Goal: Obtain resource: Obtain resource

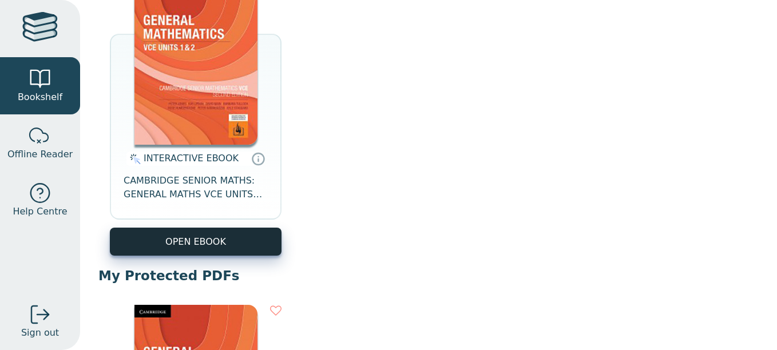
scroll to position [179, 0]
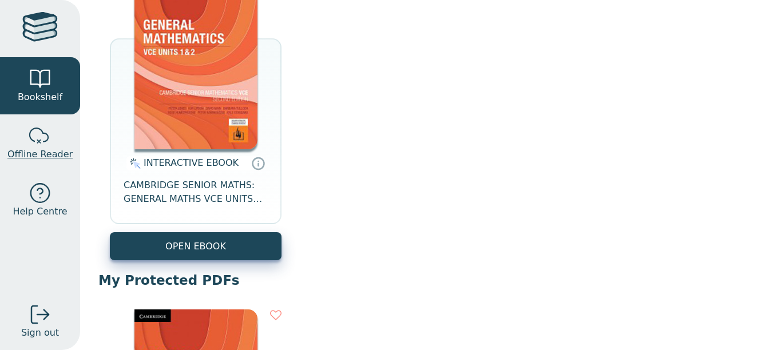
click at [46, 126] on div at bounding box center [40, 136] width 23 height 23
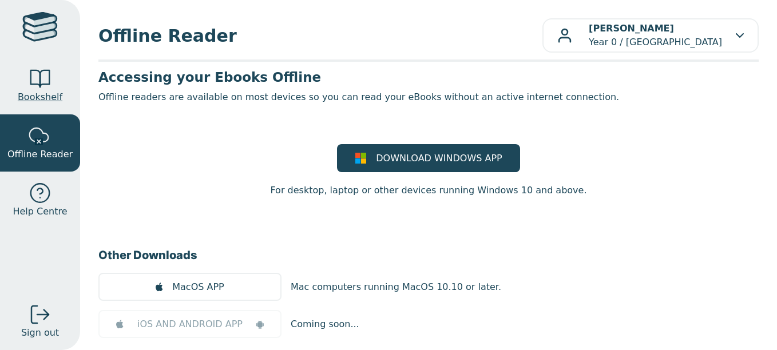
click at [54, 81] on link "Bookshelf" at bounding box center [40, 85] width 80 height 57
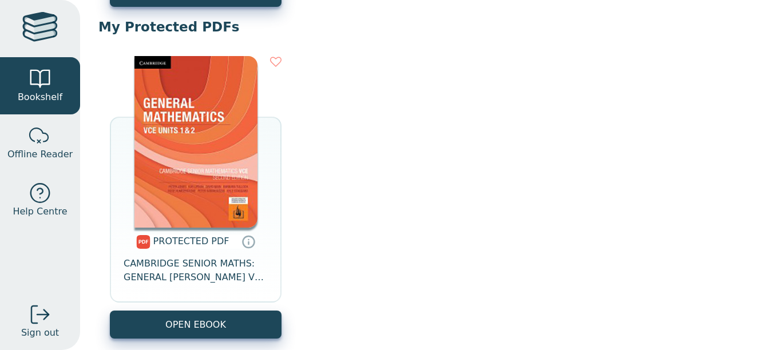
scroll to position [433, 0]
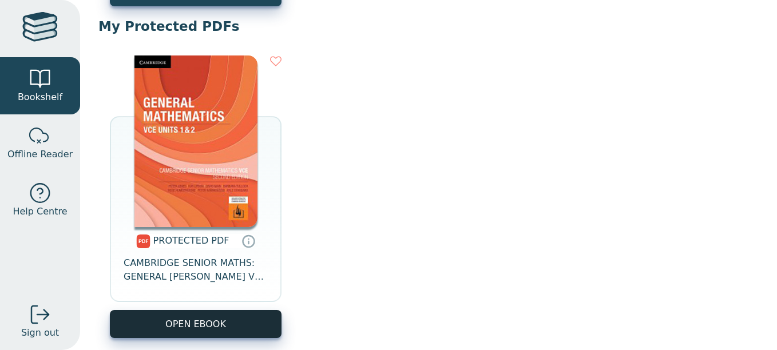
click at [207, 322] on link "OPEN EBOOK" at bounding box center [196, 324] width 172 height 28
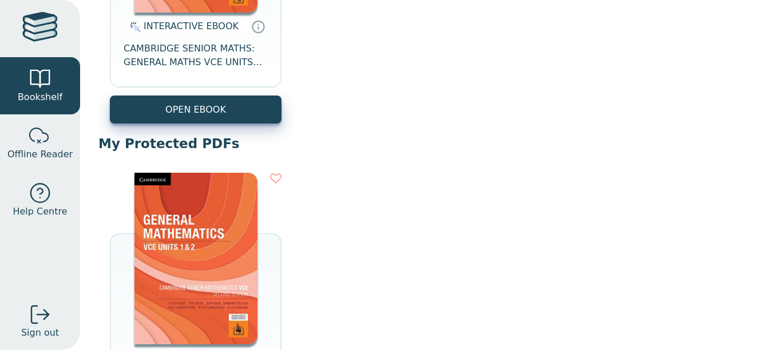
scroll to position [308, 0]
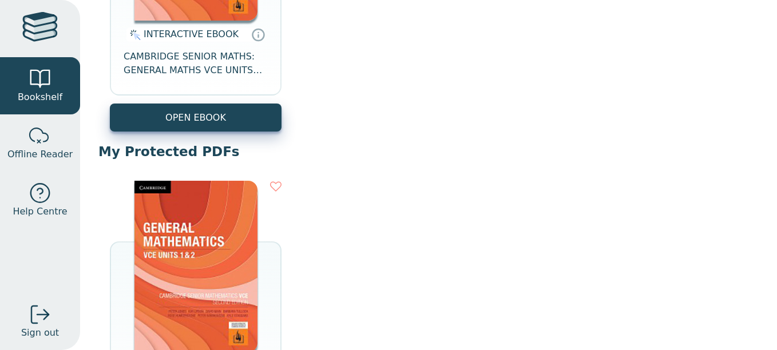
click at [50, 53] on link at bounding box center [40, 28] width 80 height 57
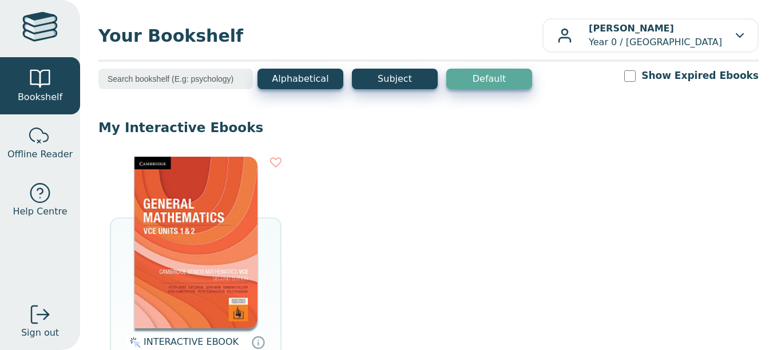
scroll to position [222, 0]
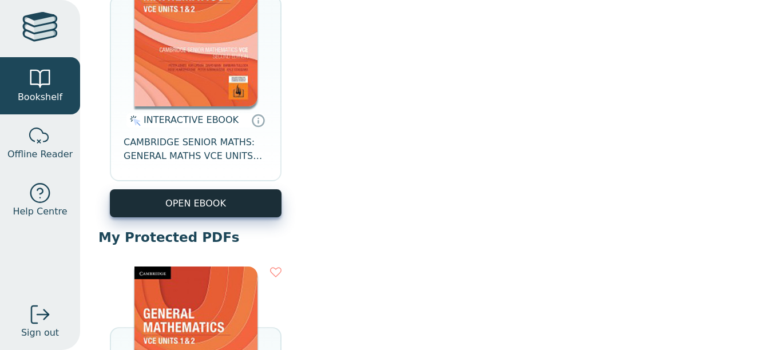
click at [240, 207] on button "OPEN EBOOK" at bounding box center [196, 203] width 172 height 28
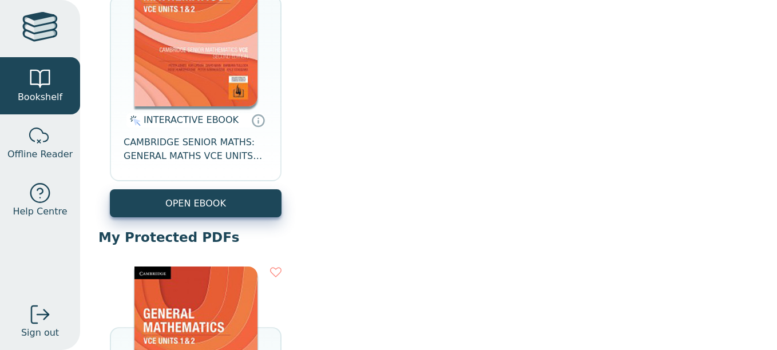
scroll to position [0, 0]
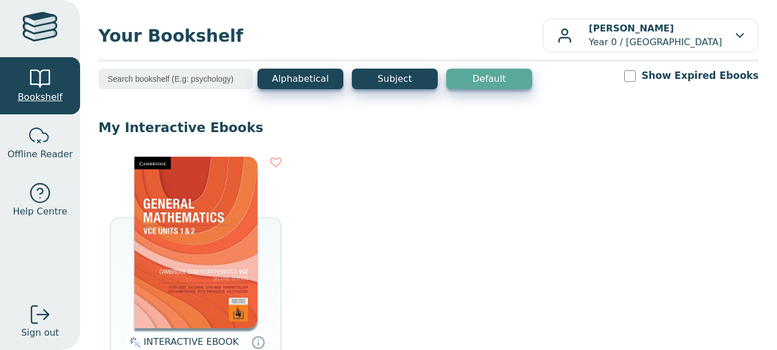
click at [54, 85] on link "Bookshelf" at bounding box center [40, 85] width 80 height 57
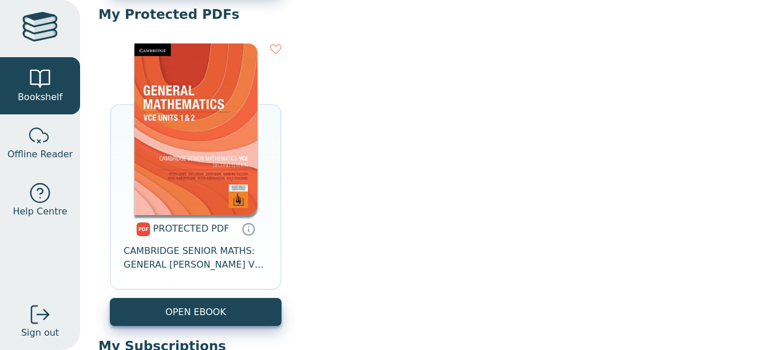
scroll to position [446, 0]
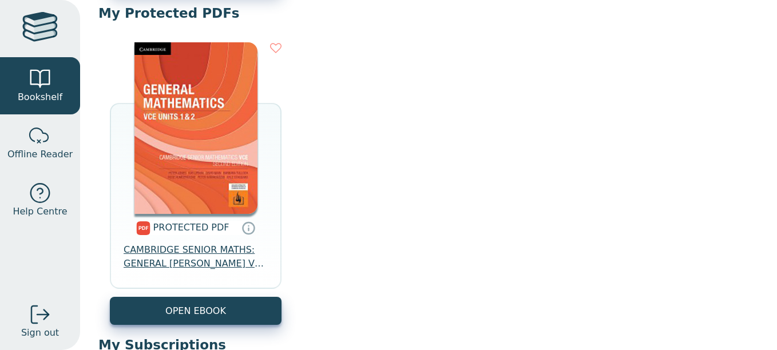
click at [191, 251] on span "CAMBRIDGE SENIOR MATHS: GENERAL [PERSON_NAME] VCE UNITS 1&2" at bounding box center [196, 256] width 144 height 27
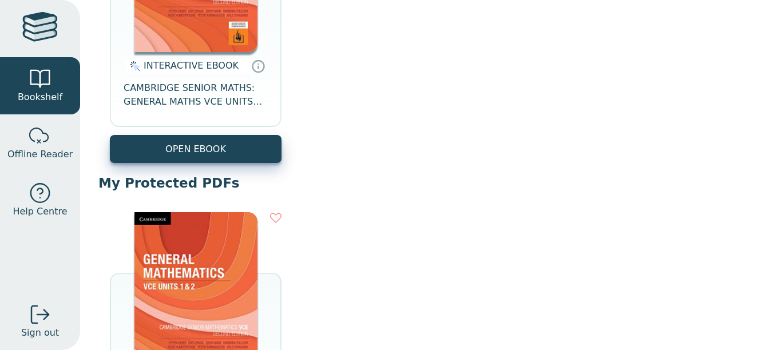
scroll to position [233, 0]
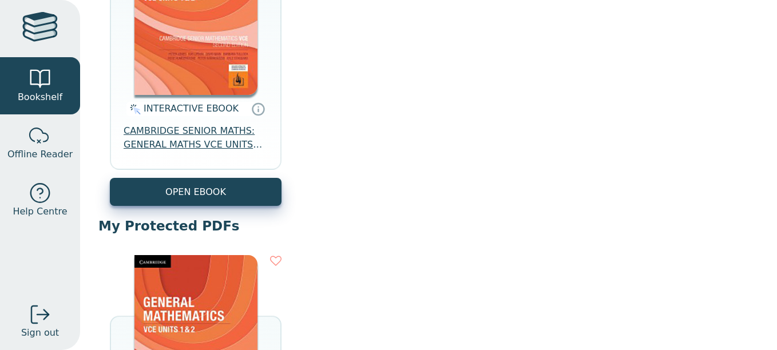
click at [192, 138] on span "CAMBRIDGE SENIOR MATHS: GENERAL MATHS VCE UNITS 1&2 EBOOK 2E" at bounding box center [196, 137] width 144 height 27
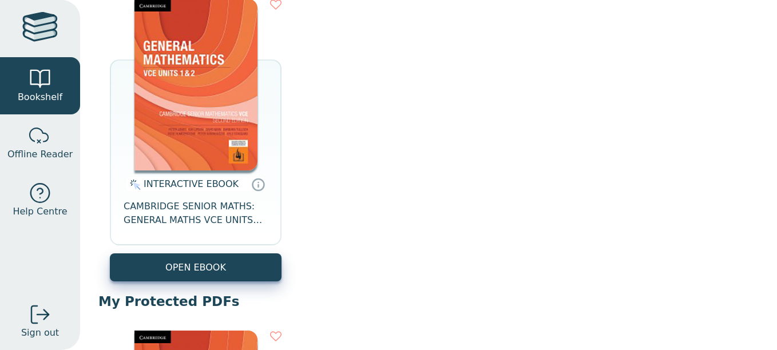
scroll to position [0, 0]
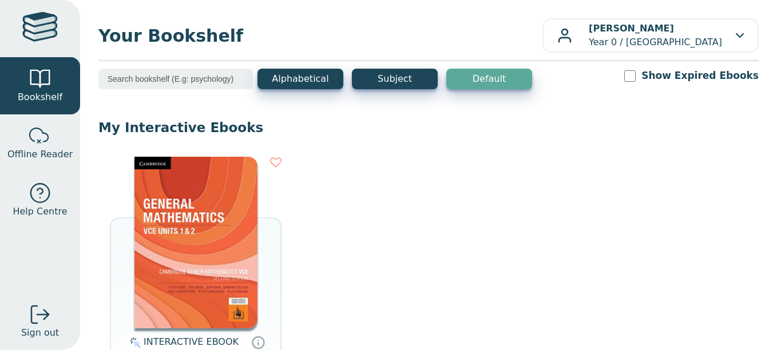
click at [165, 215] on img at bounding box center [195, 243] width 123 height 172
